Goal: Check status: Check status

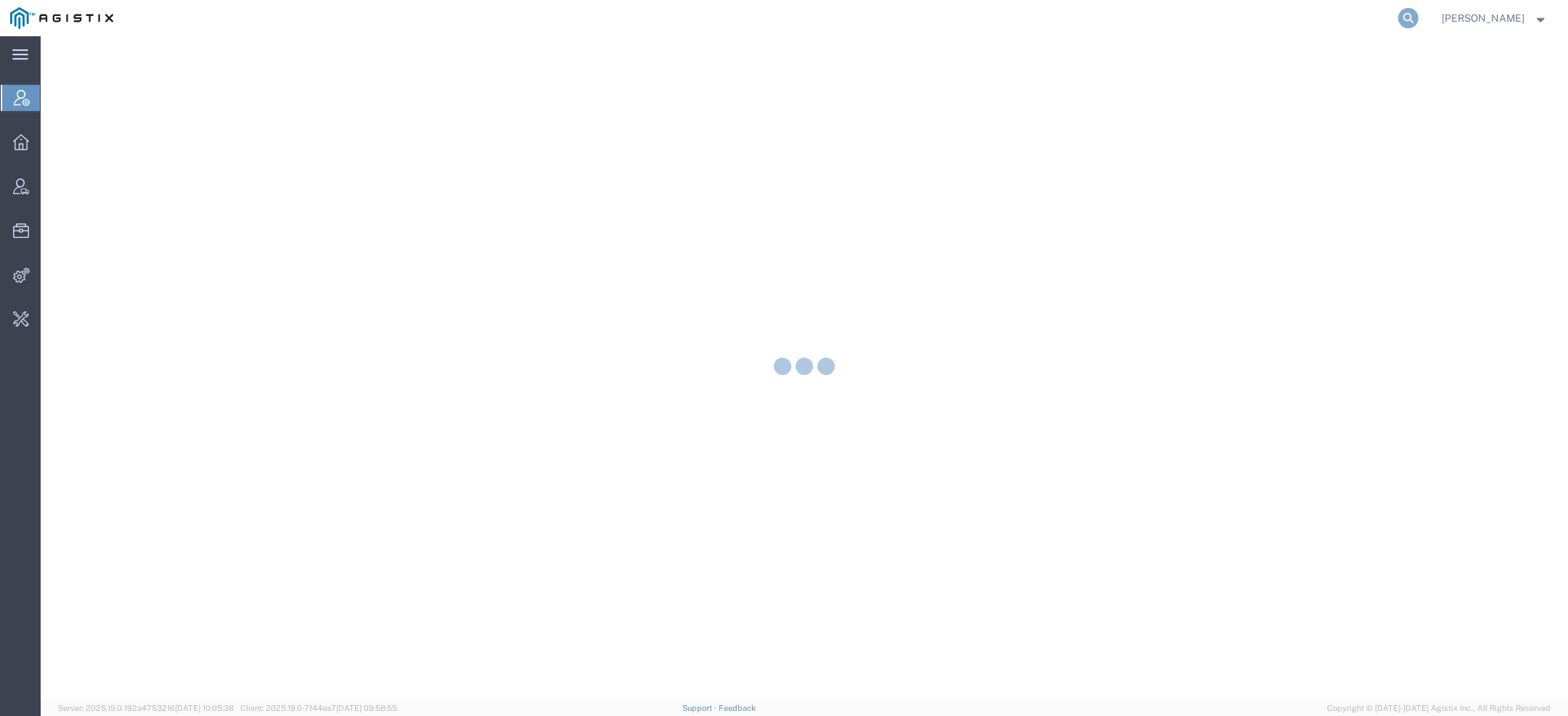
click at [1415, 20] on icon at bounding box center [1408, 18] width 21 height 21
paste input "PHX9644010"
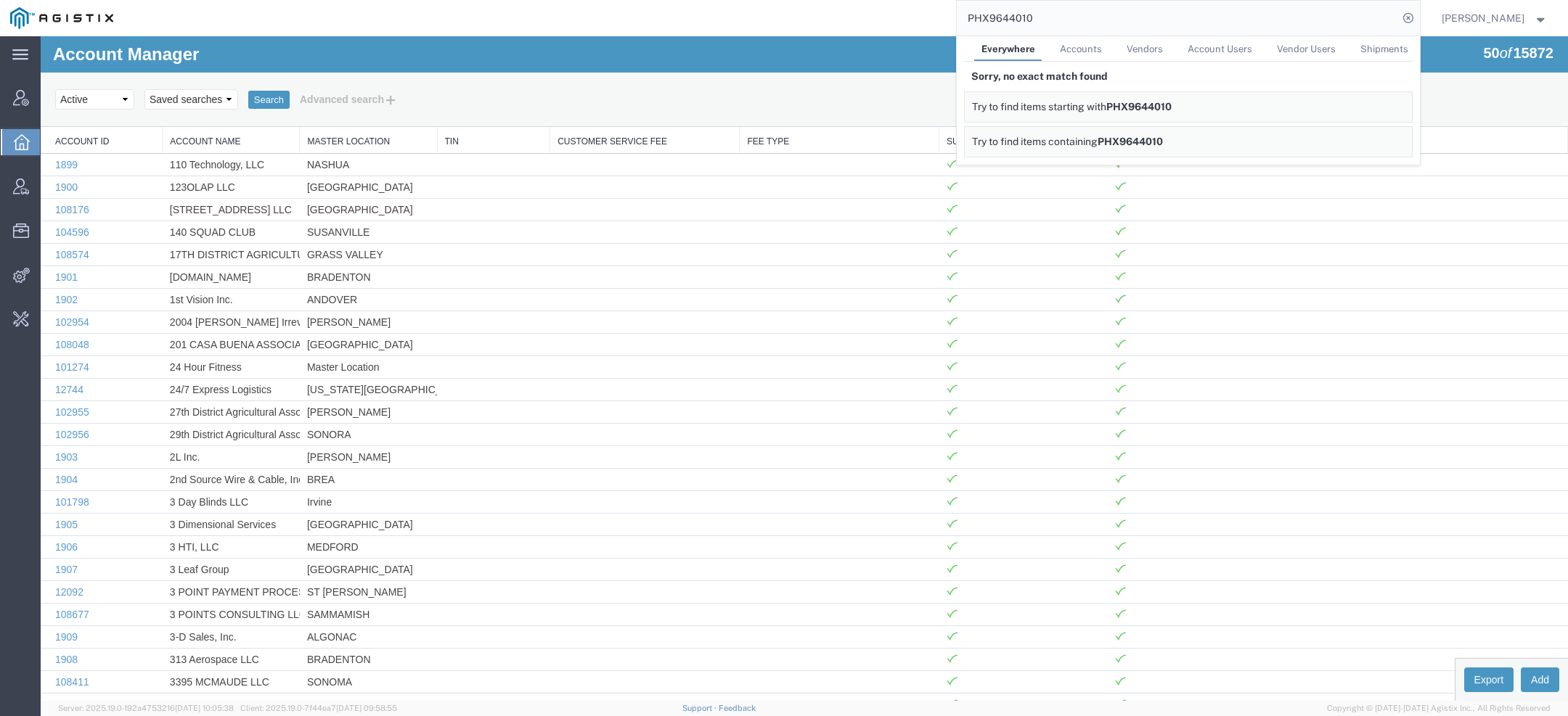
click at [993, 18] on input "PHX9644010" at bounding box center [1176, 18] width 441 height 35
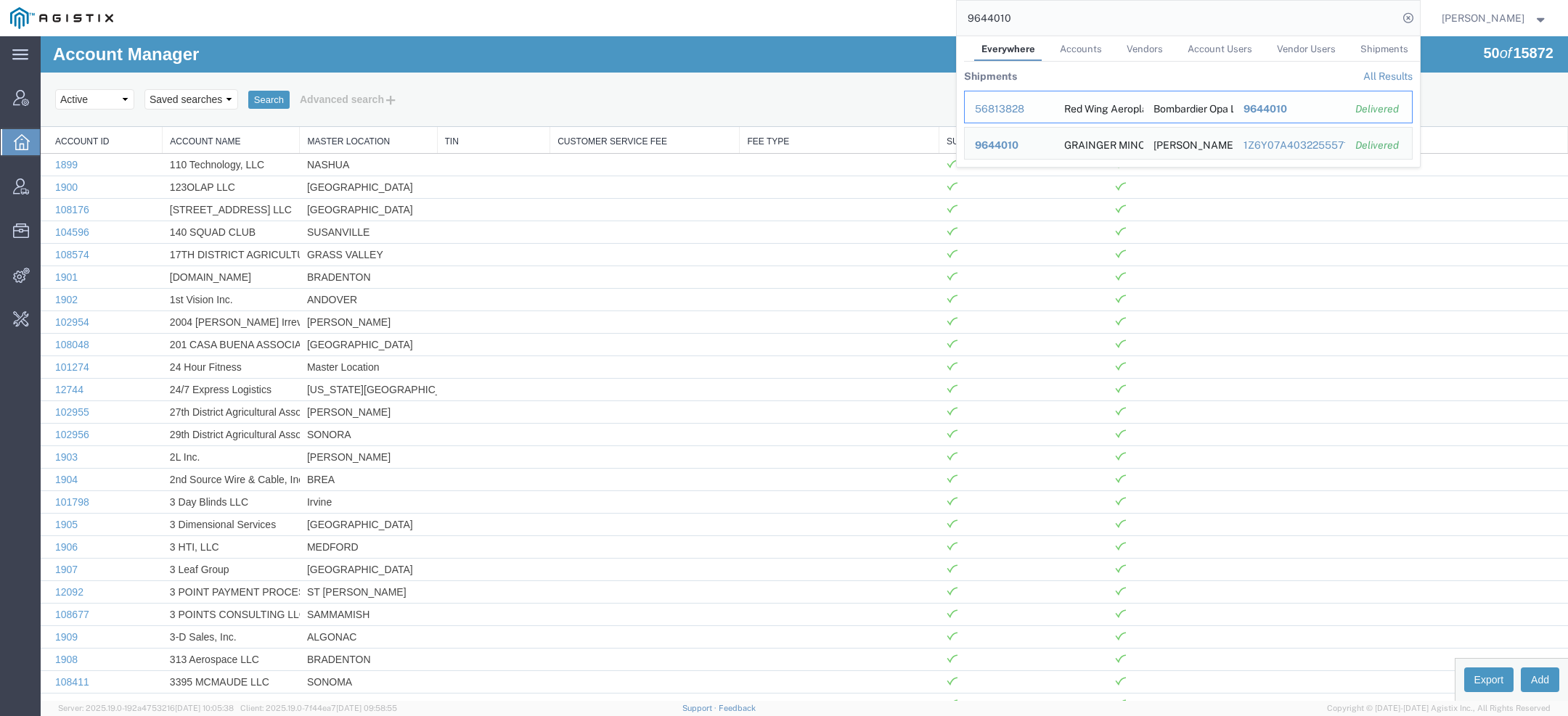
click at [998, 106] on div "56813828" at bounding box center [1009, 108] width 69 height 15
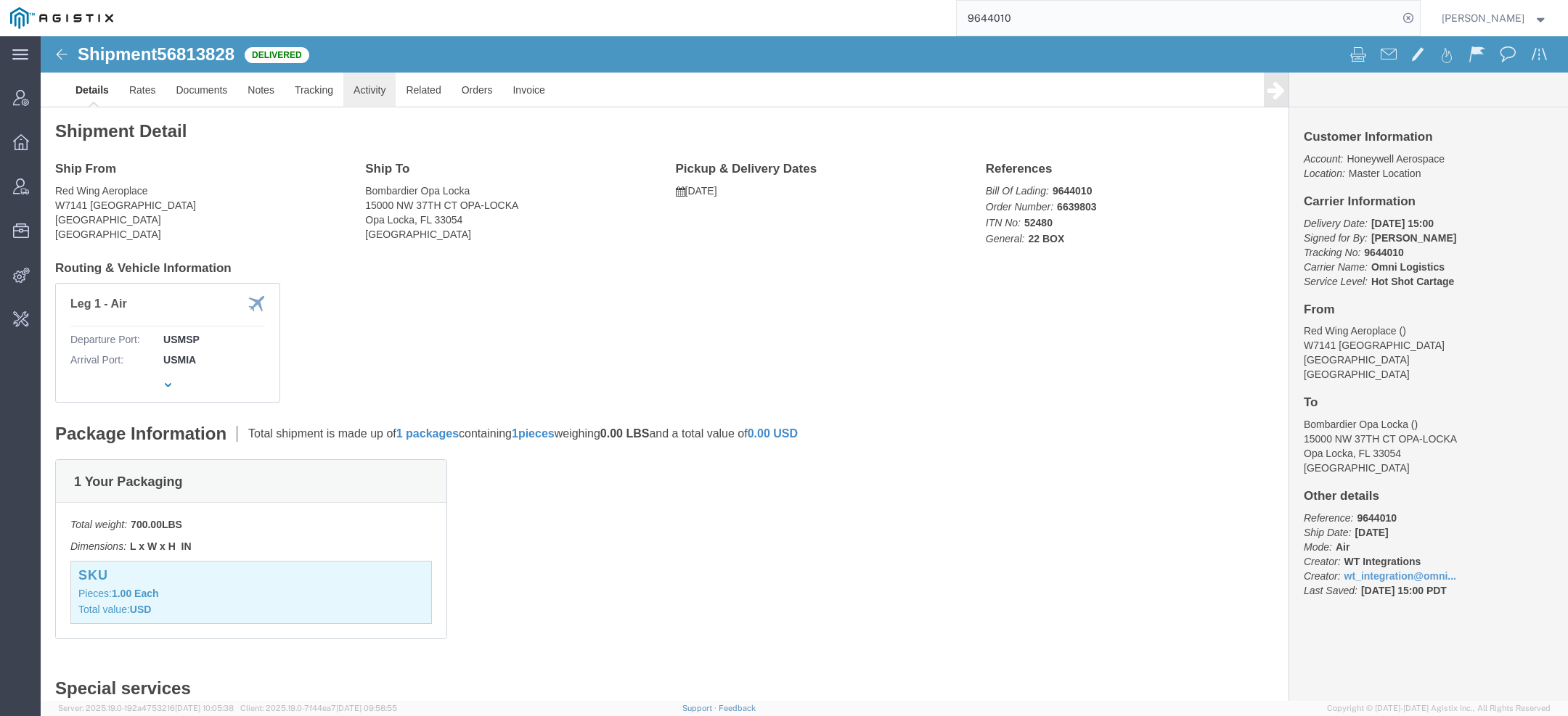
click link "Activity"
click div
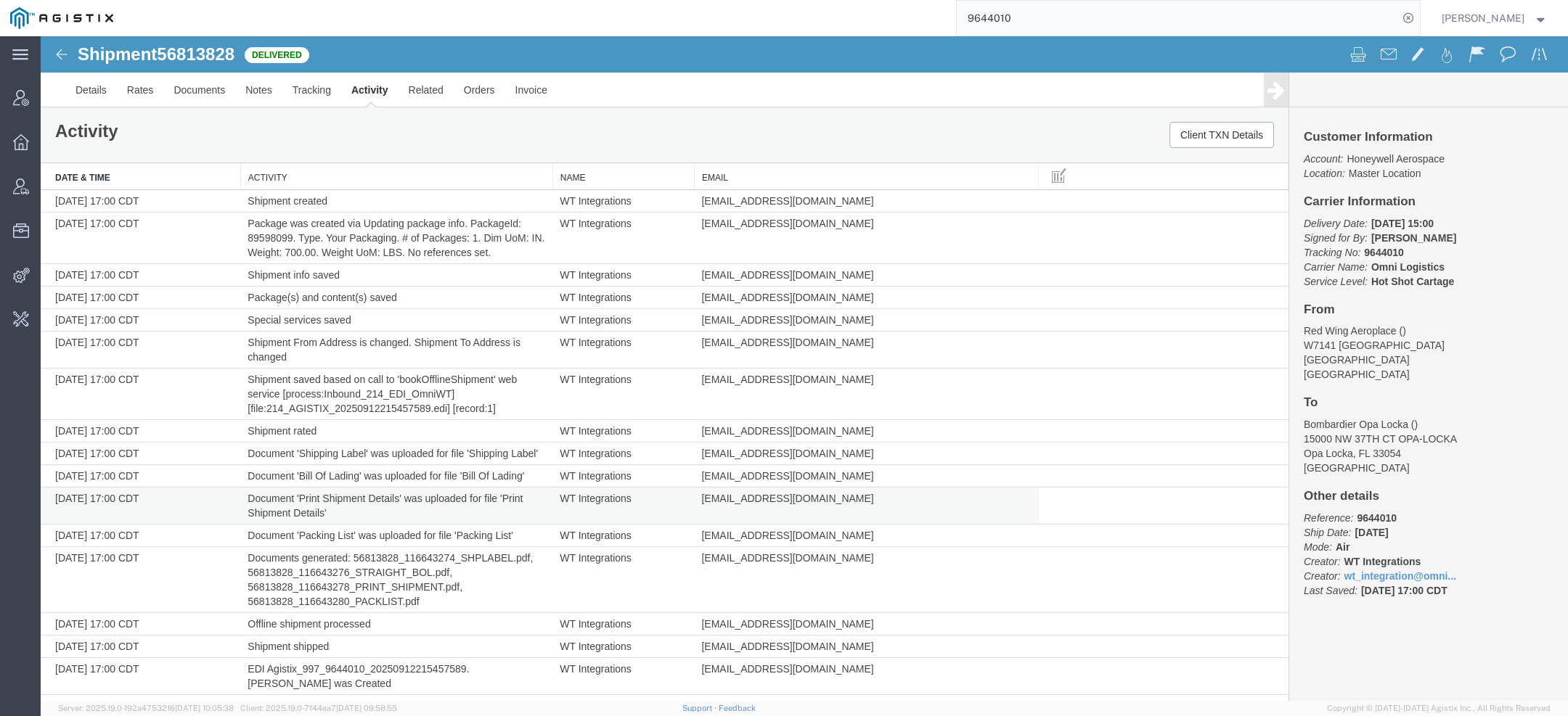
scroll to position [410, 0]
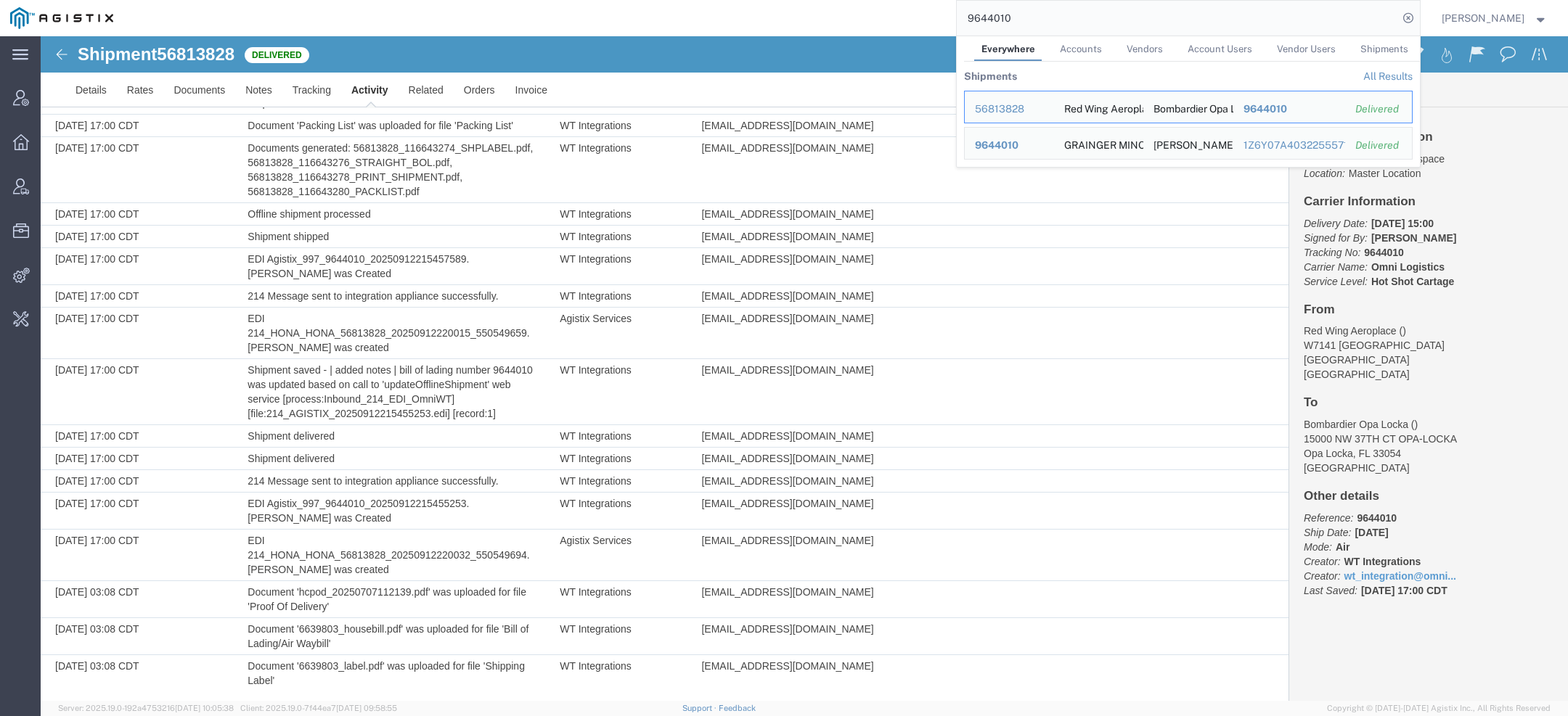
drag, startPoint x: 1018, startPoint y: 21, endPoint x: 787, endPoint y: -6, distance: 232.6
click at [787, 0] on html "main_menu Created with Sketch. Collapse Menu Account Manager Overview Vendor Ma…" at bounding box center [784, 358] width 1568 height 716
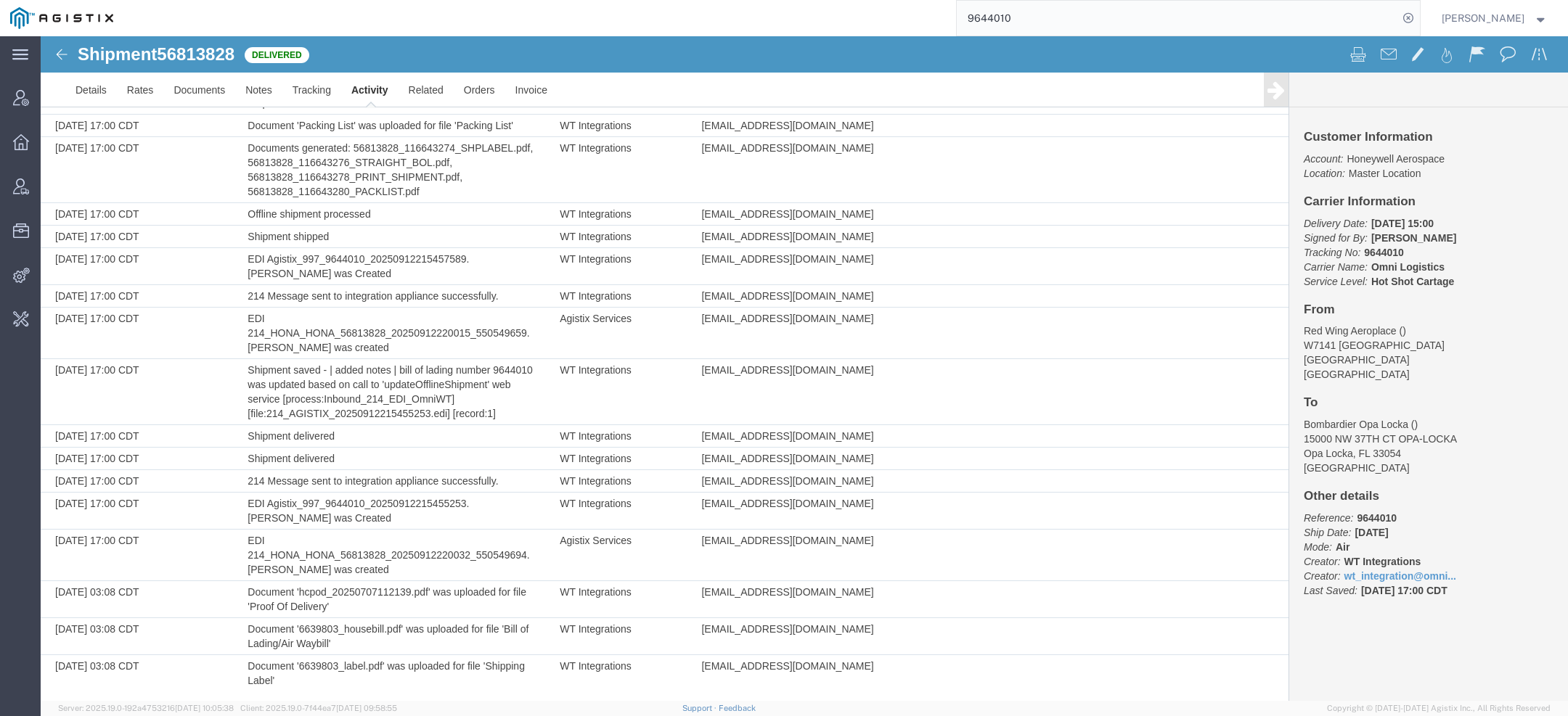
paste input "T0528474485"
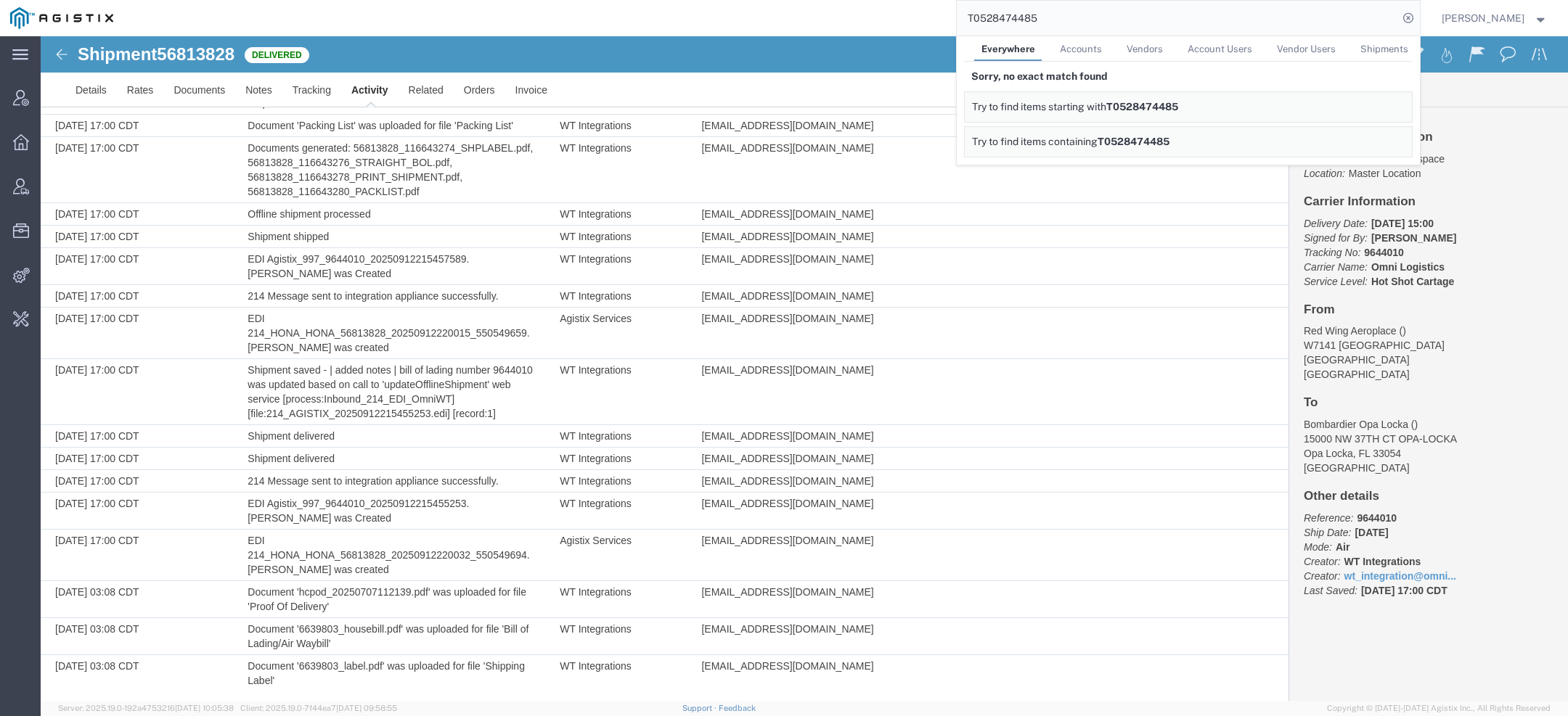
drag, startPoint x: 990, startPoint y: 23, endPoint x: 924, endPoint y: 18, distance: 66.2
click at [932, 19] on div "T0528474485 Everywhere Accounts Vendors Account Users Vendor Users Shipments So…" at bounding box center [772, 18] width 1297 height 36
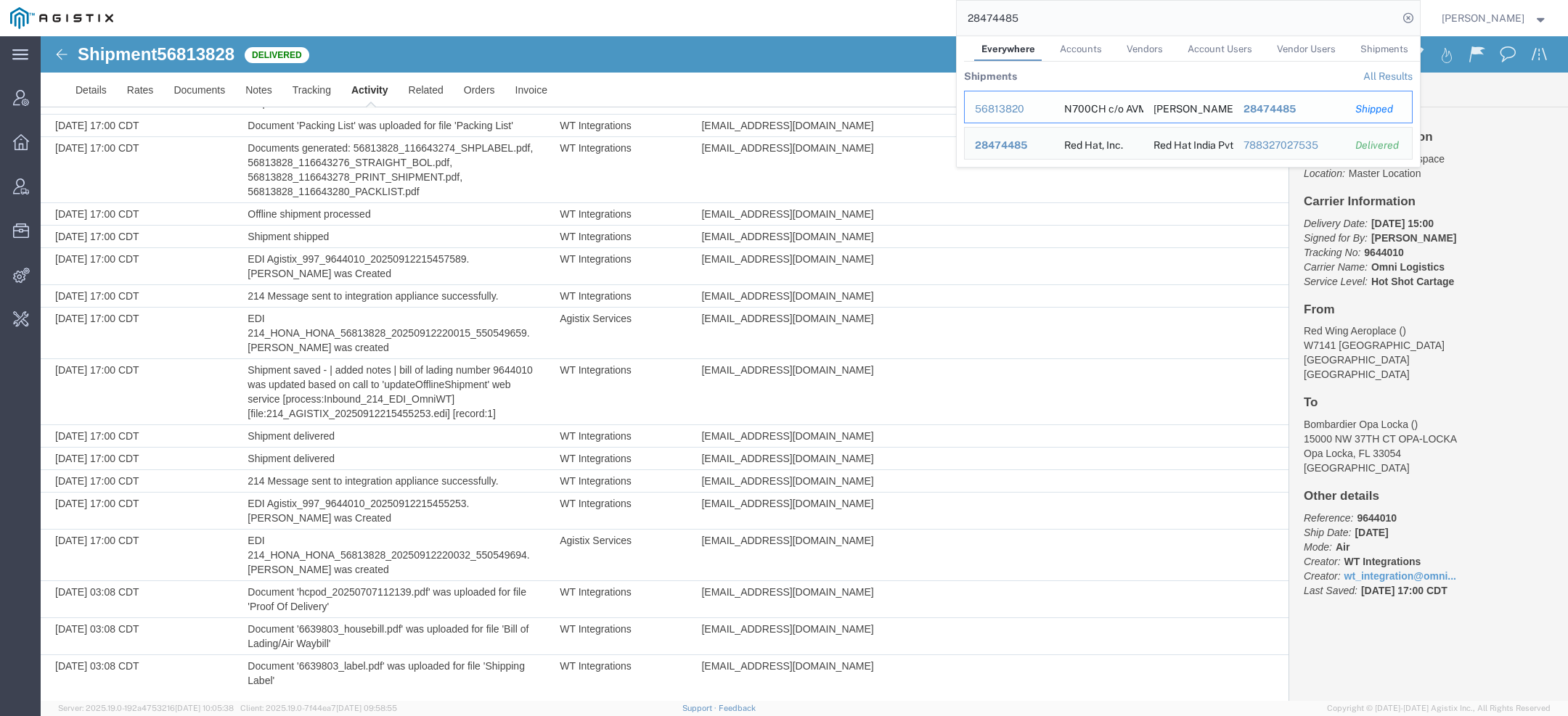
click at [1033, 106] on div "56813820" at bounding box center [1009, 108] width 69 height 15
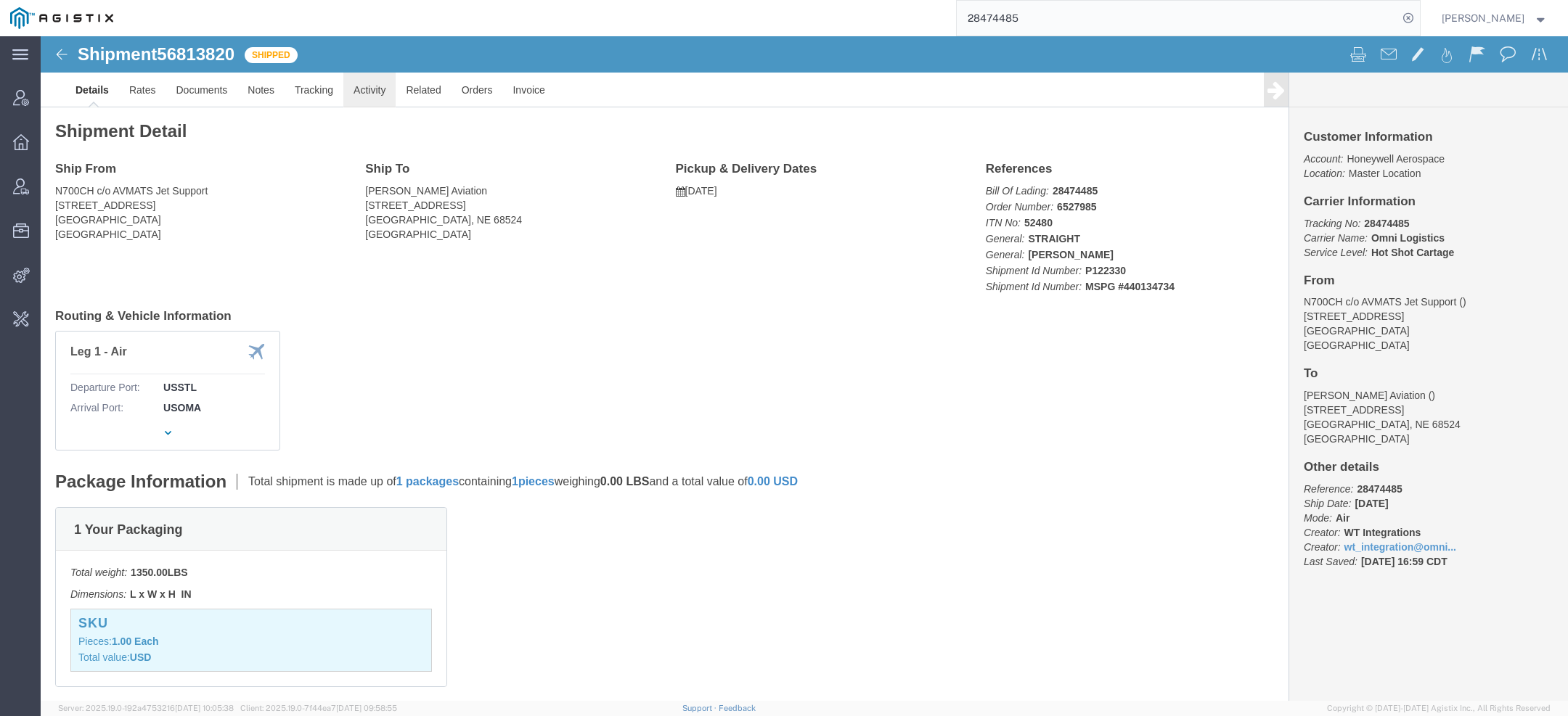
click link "Activity"
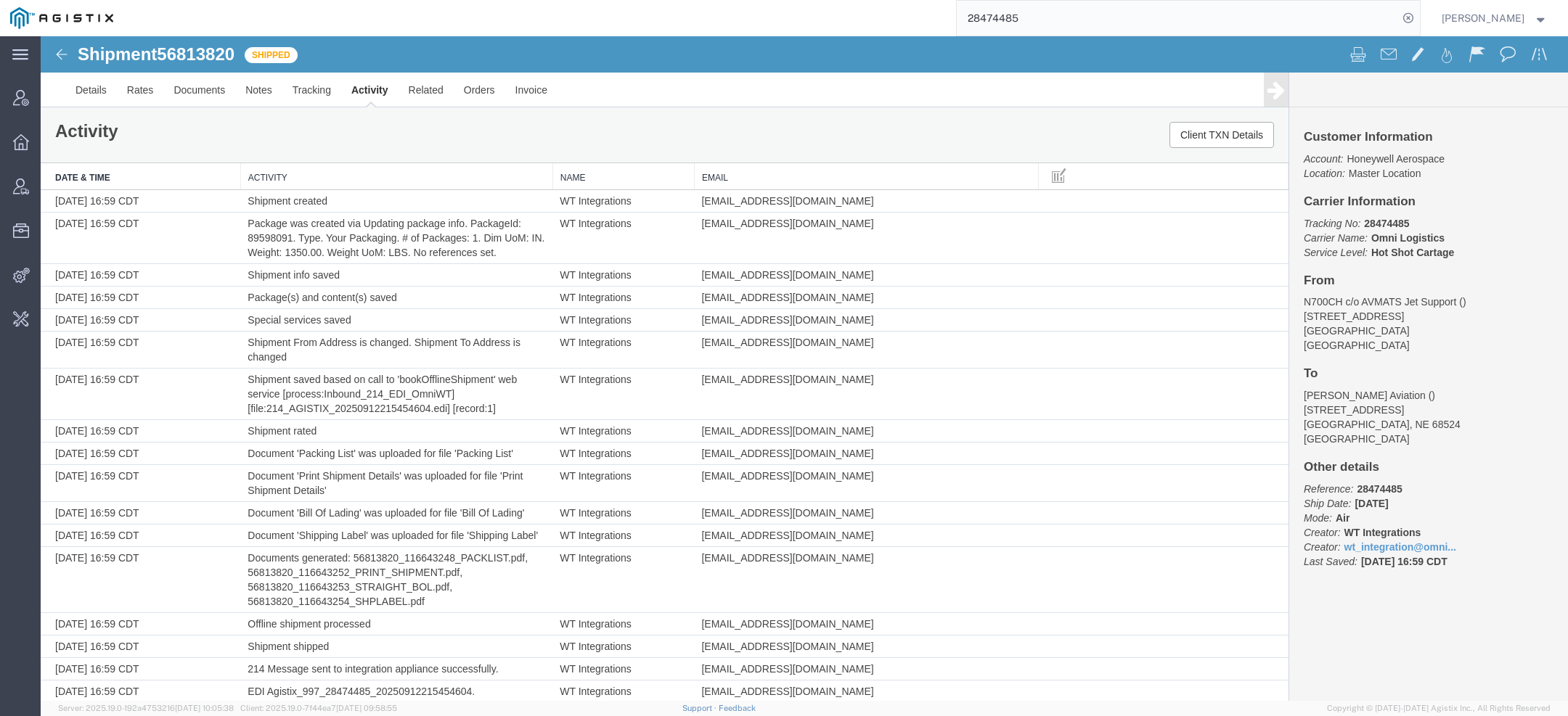
drag, startPoint x: 1031, startPoint y: 16, endPoint x: 867, endPoint y: 3, distance: 164.5
click at [867, 3] on div "28474485" at bounding box center [772, 18] width 1297 height 36
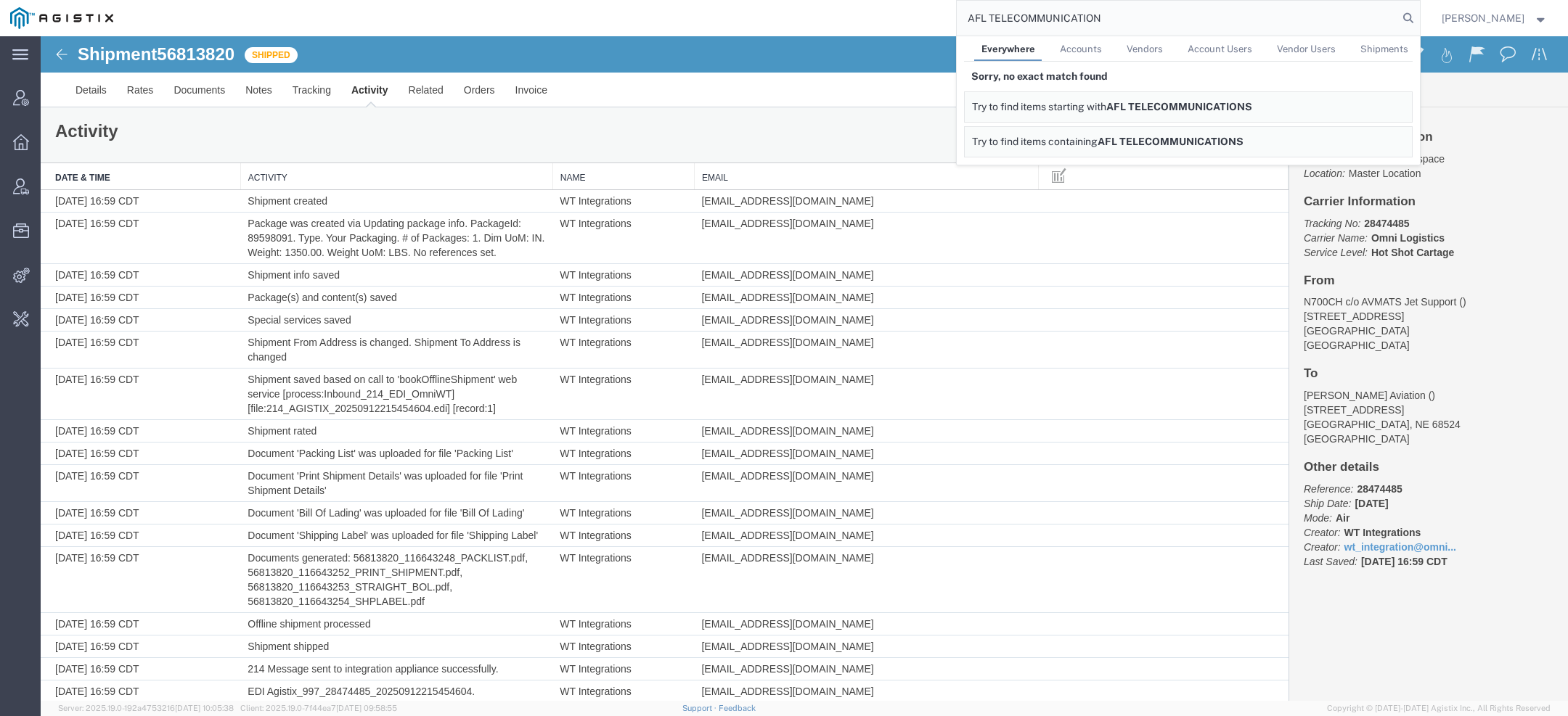
type input "AFL TELECOMMUNICATION"
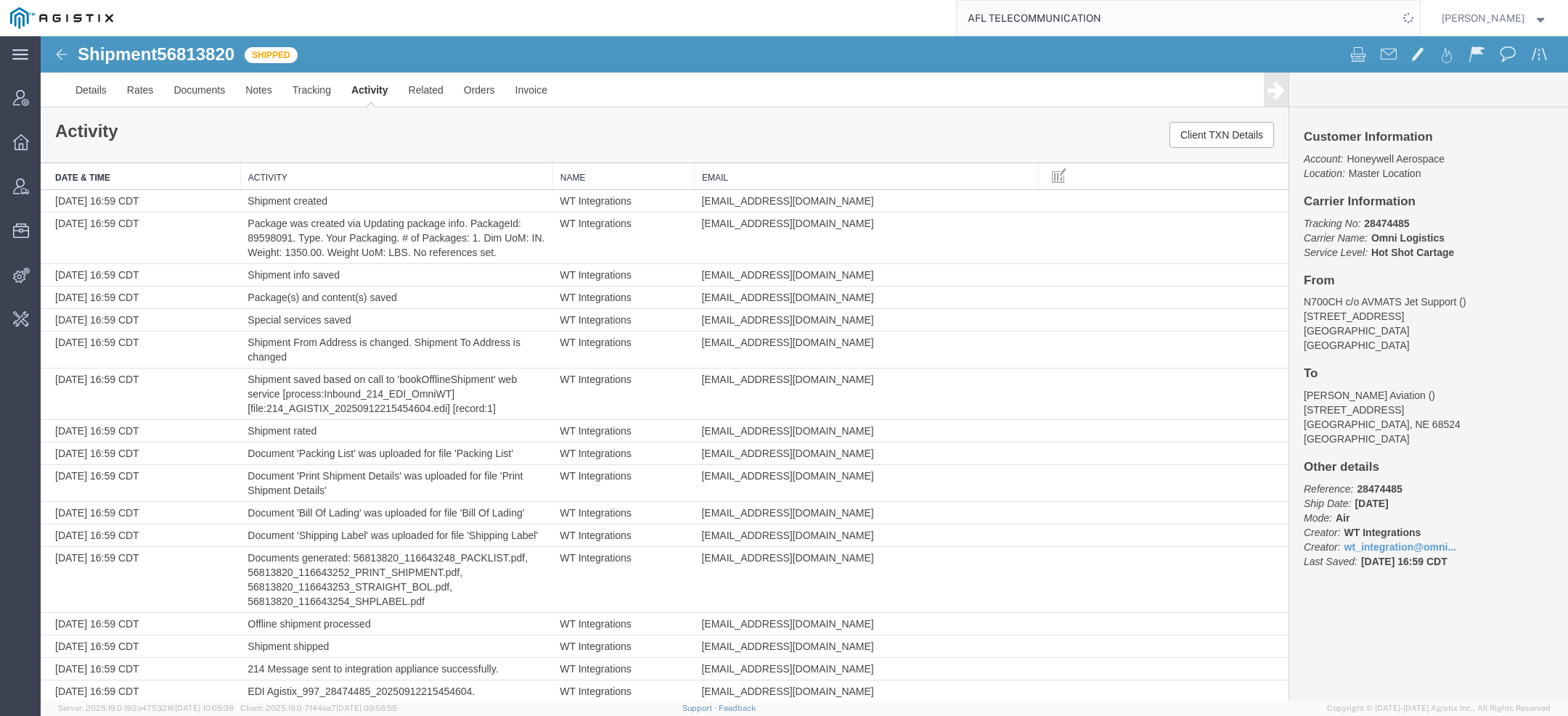
drag, startPoint x: 1020, startPoint y: 15, endPoint x: 1146, endPoint y: 15, distance: 126.0
click at [1146, 15] on input "AFL TELECOMMUNICATION" at bounding box center [1176, 18] width 441 height 35
